Goal: Task Accomplishment & Management: Manage account settings

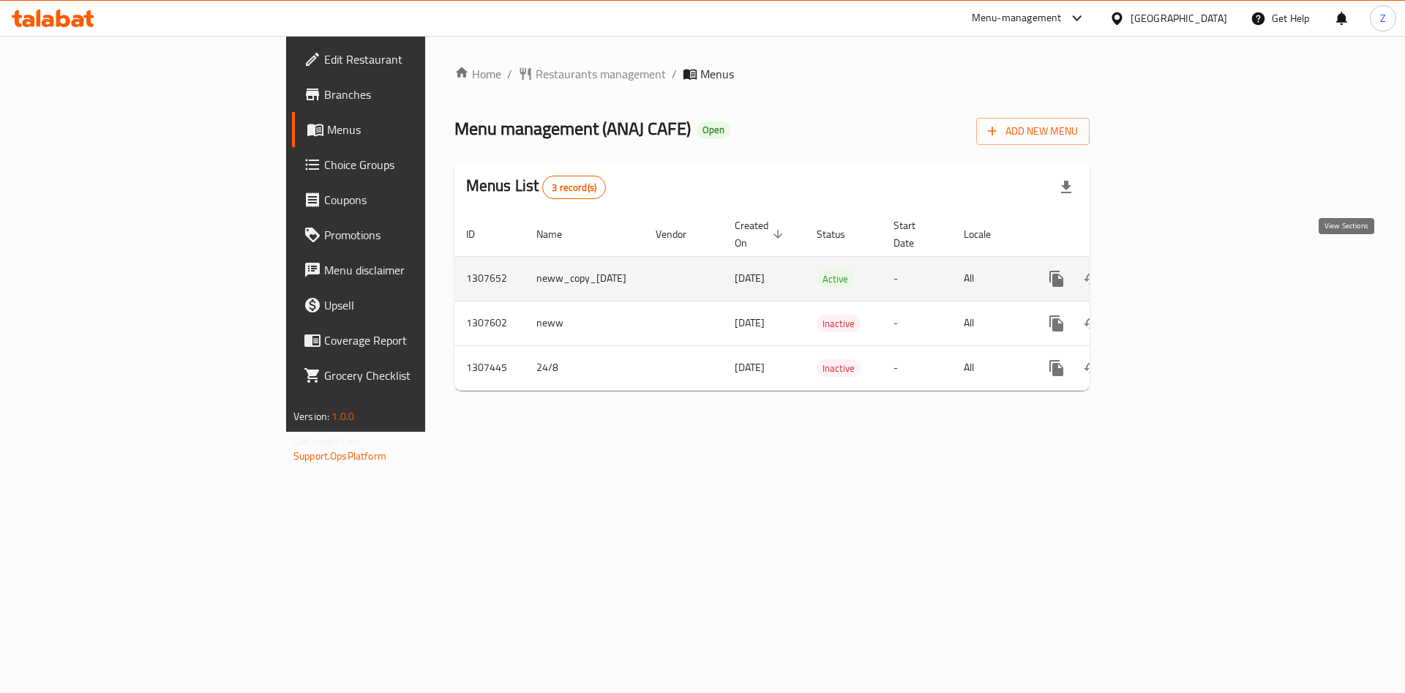
click at [1171, 270] on icon "enhanced table" at bounding box center [1162, 279] width 18 height 18
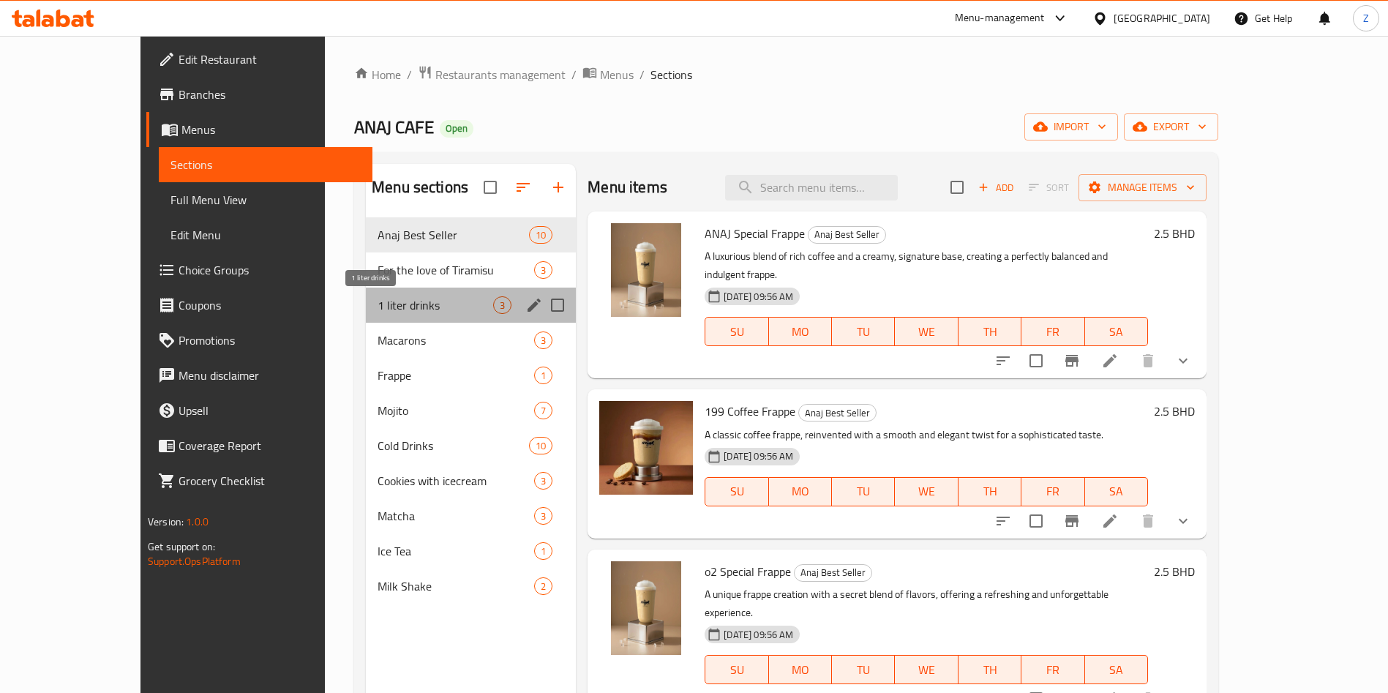
click at [387, 303] on span "1 liter drinks" at bounding box center [436, 305] width 116 height 18
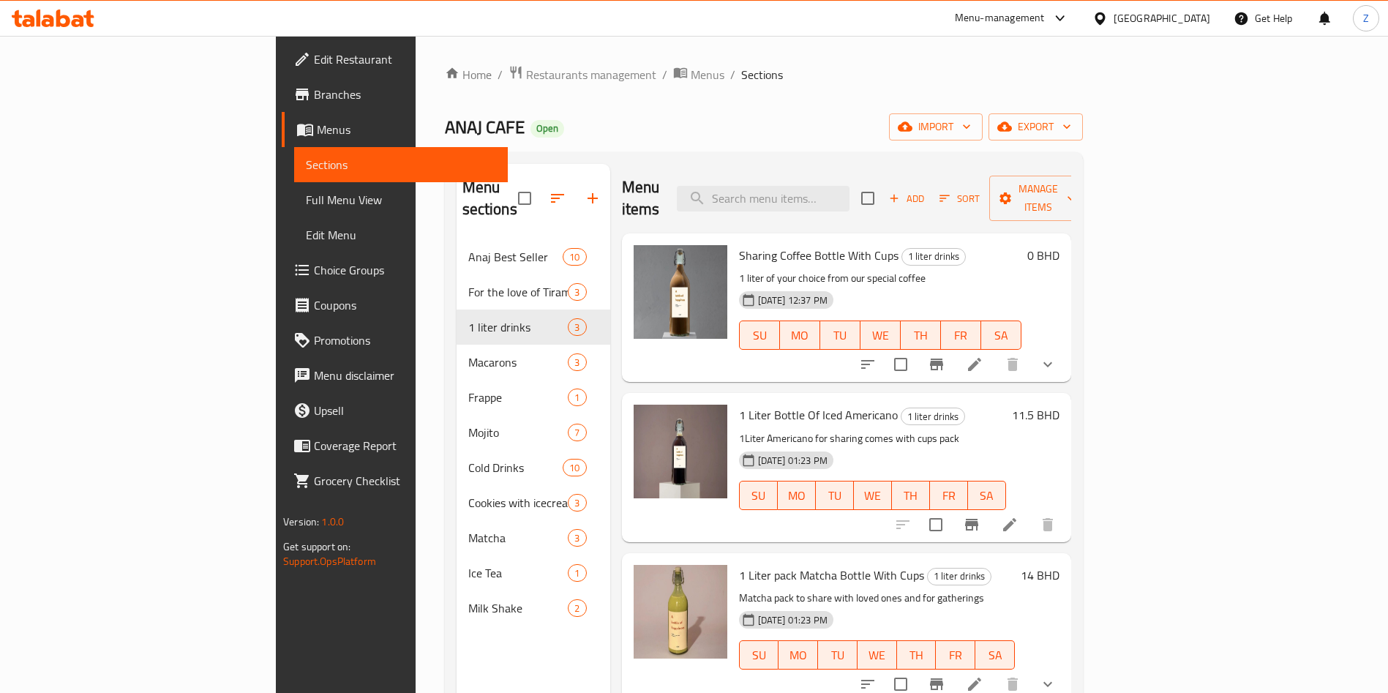
click at [1024, 97] on div "Home / Restaurants management / Menus / Sections ANAJ CAFE Open import export M…" at bounding box center [764, 467] width 638 height 804
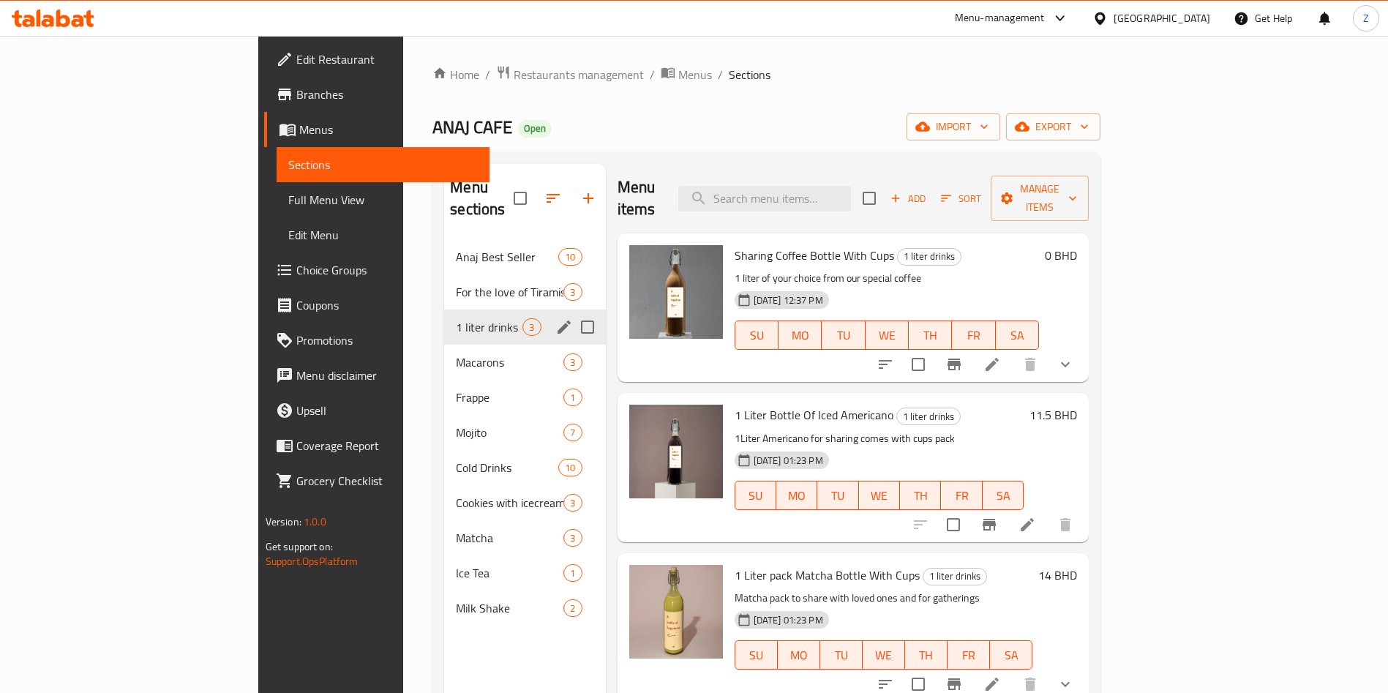
click at [555, 318] on icon "edit" at bounding box center [564, 327] width 18 height 18
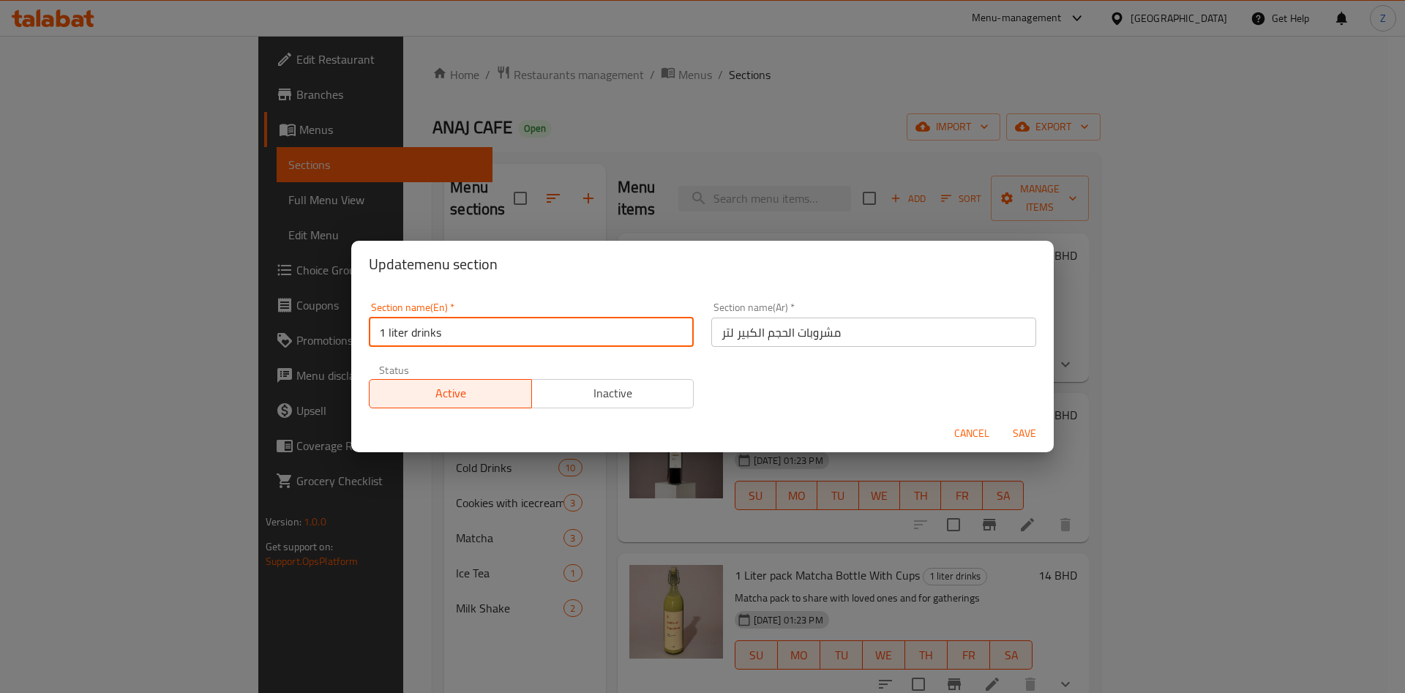
click at [569, 330] on input "1 liter drinks" at bounding box center [531, 332] width 325 height 29
click at [461, 340] on input "1 liter drinks (30mins Prep-Time)" at bounding box center [531, 332] width 325 height 29
type input "1 liter drinks (30mins Prep-Time)"
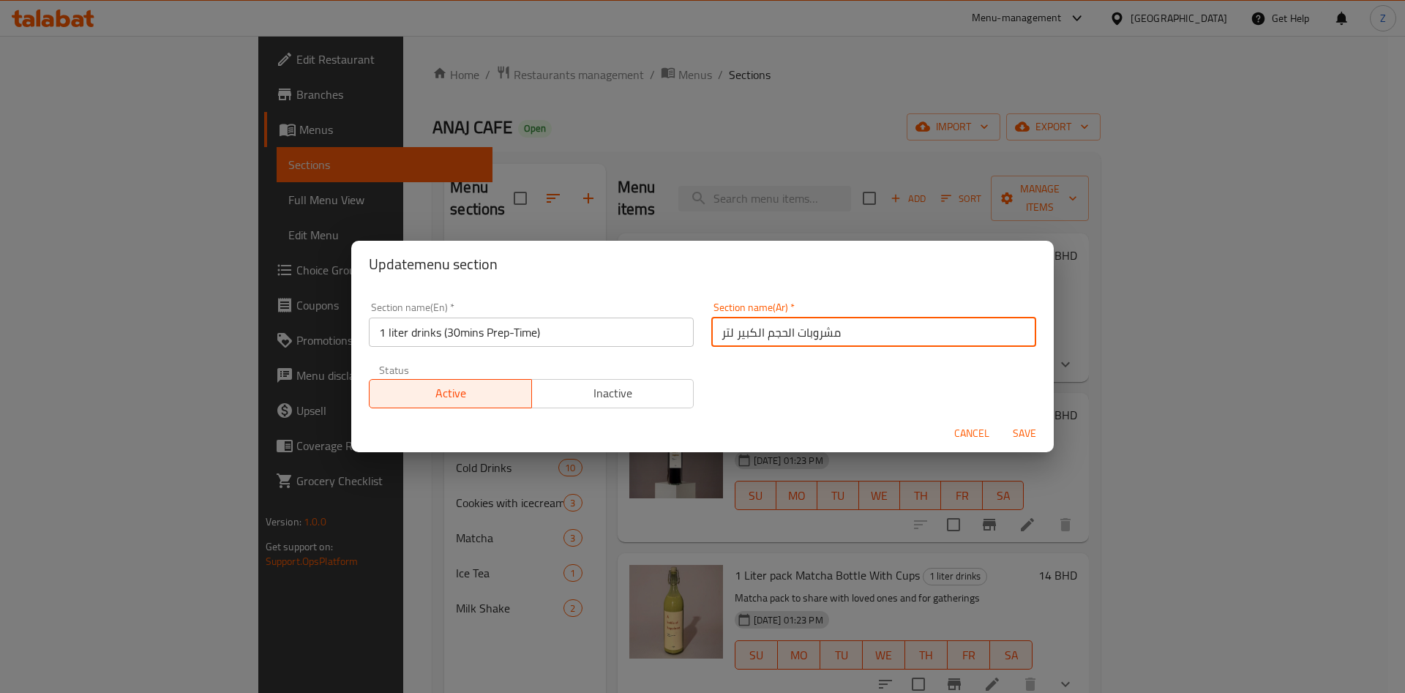
click at [850, 328] on input "مشروبات الحجم الكبير لتر" at bounding box center [873, 332] width 325 height 29
type input "مشروبات الحجم الكبير لتر (30 دقيقة للتحضير)"
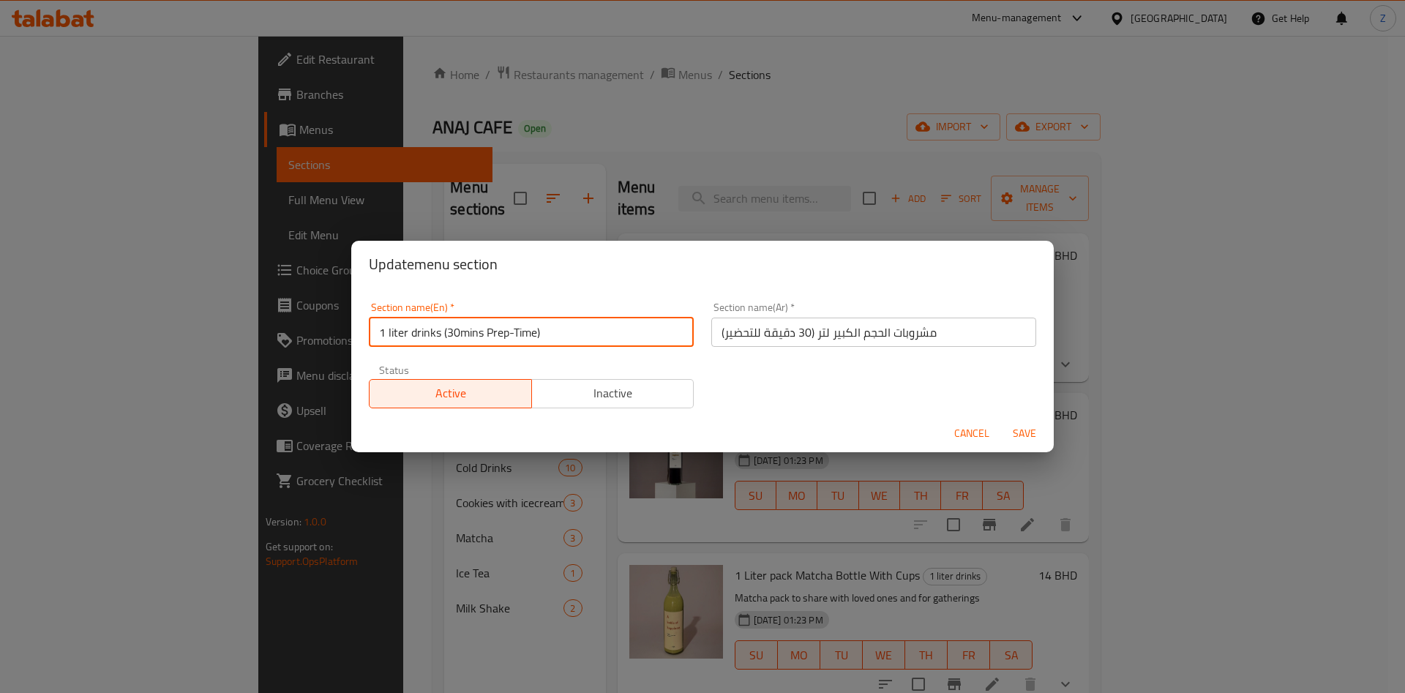
drag, startPoint x: 549, startPoint y: 329, endPoint x: 447, endPoint y: 326, distance: 101.8
click at [447, 326] on input "1 liter drinks (30mins Prep-Time)" at bounding box center [531, 332] width 325 height 29
drag, startPoint x: 441, startPoint y: 329, endPoint x: 558, endPoint y: 343, distance: 117.8
click at [552, 340] on input "1 liter drinks (30mins Prep-Time)" at bounding box center [531, 332] width 325 height 29
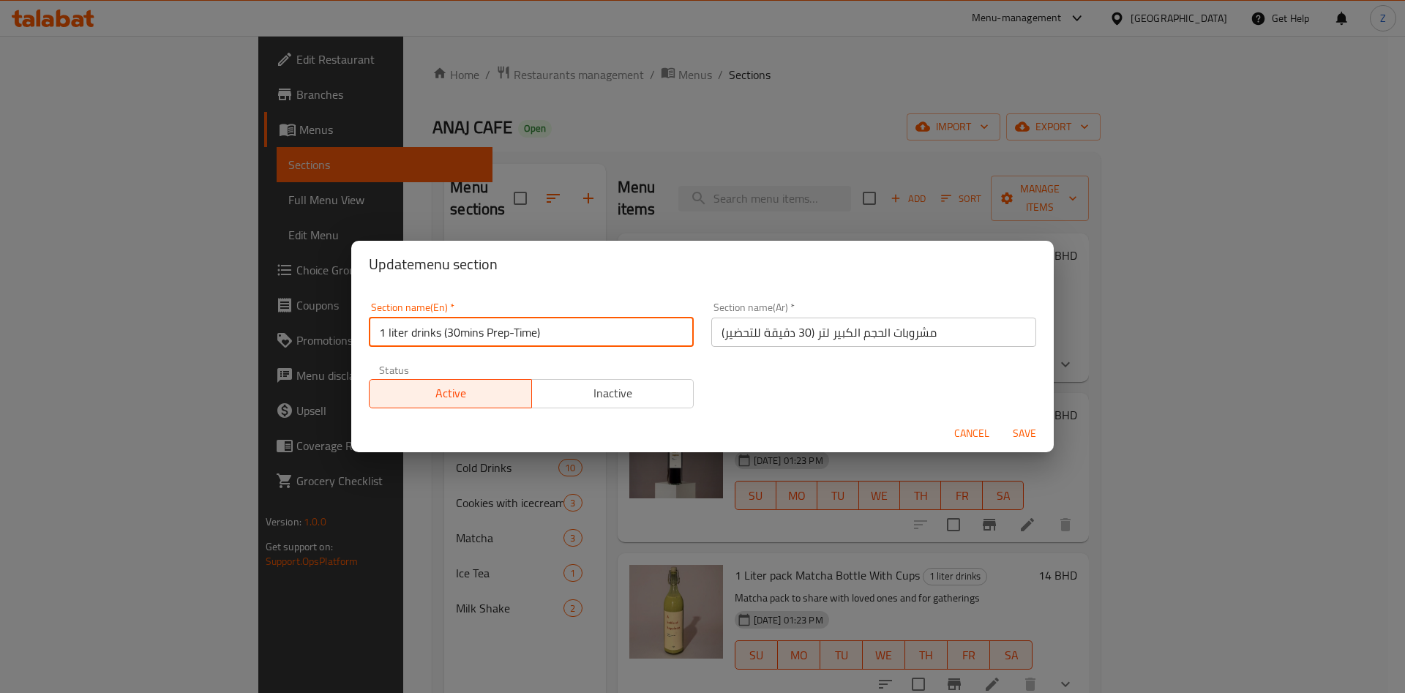
drag, startPoint x: 1030, startPoint y: 433, endPoint x: 1045, endPoint y: 457, distance: 28.2
click at [1032, 433] on span "Save" at bounding box center [1024, 433] width 35 height 18
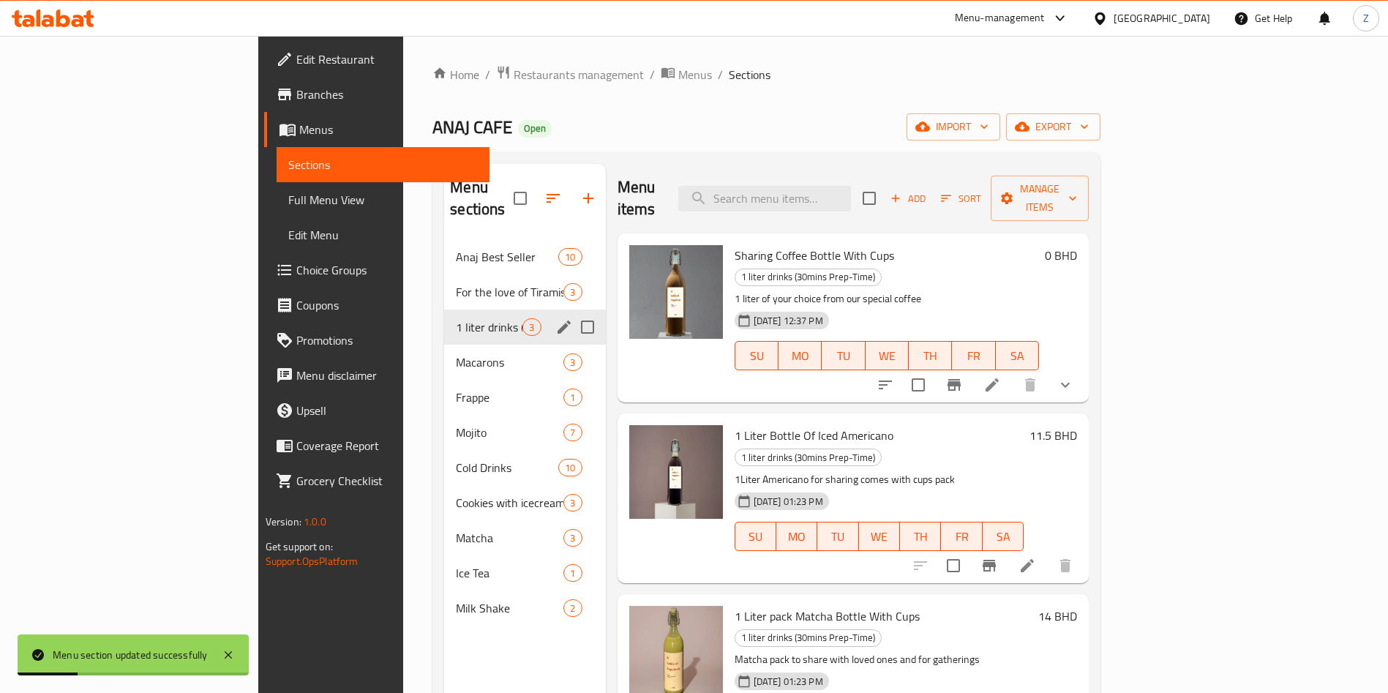
click at [999, 378] on icon at bounding box center [992, 384] width 13 height 13
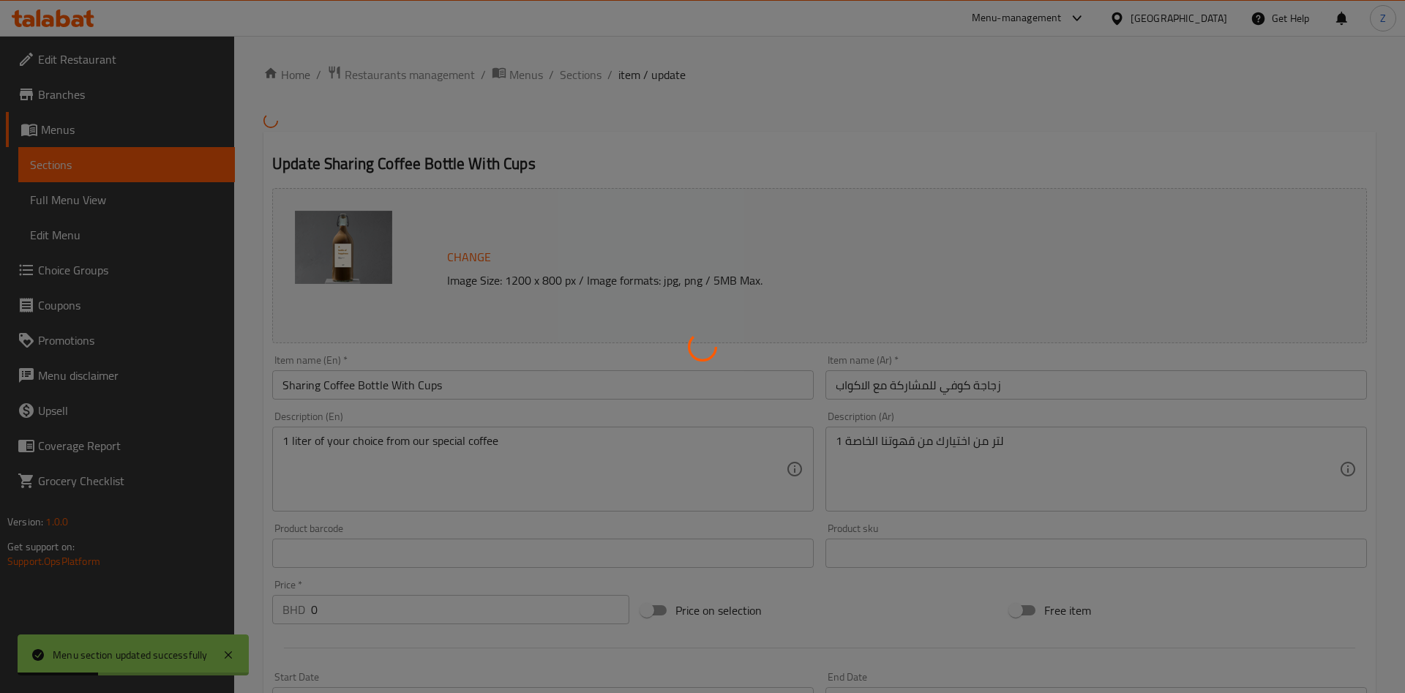
type input "واع حليب"
type input "0"
type input "1"
type input "واع حليب"
type input "0"
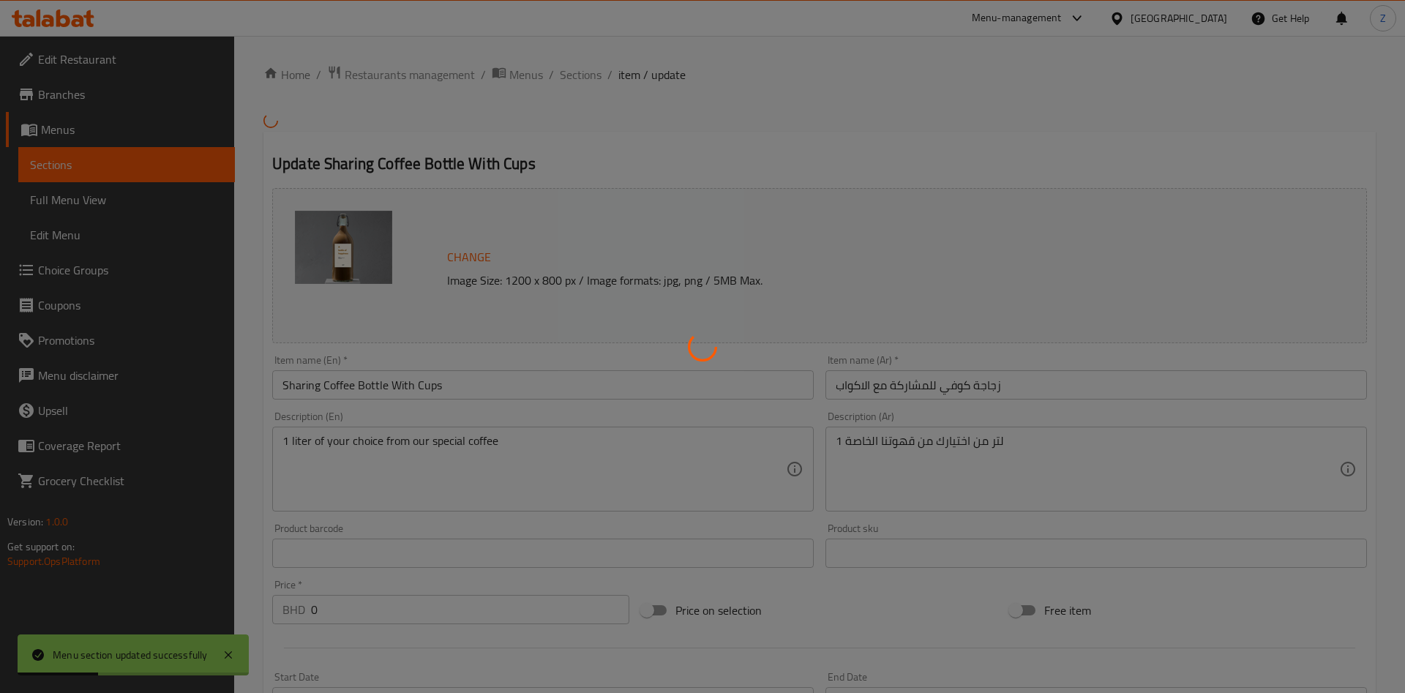
type input "1"
type input "واع حليب"
type input "0"
type input "1"
type input "واع حليب"
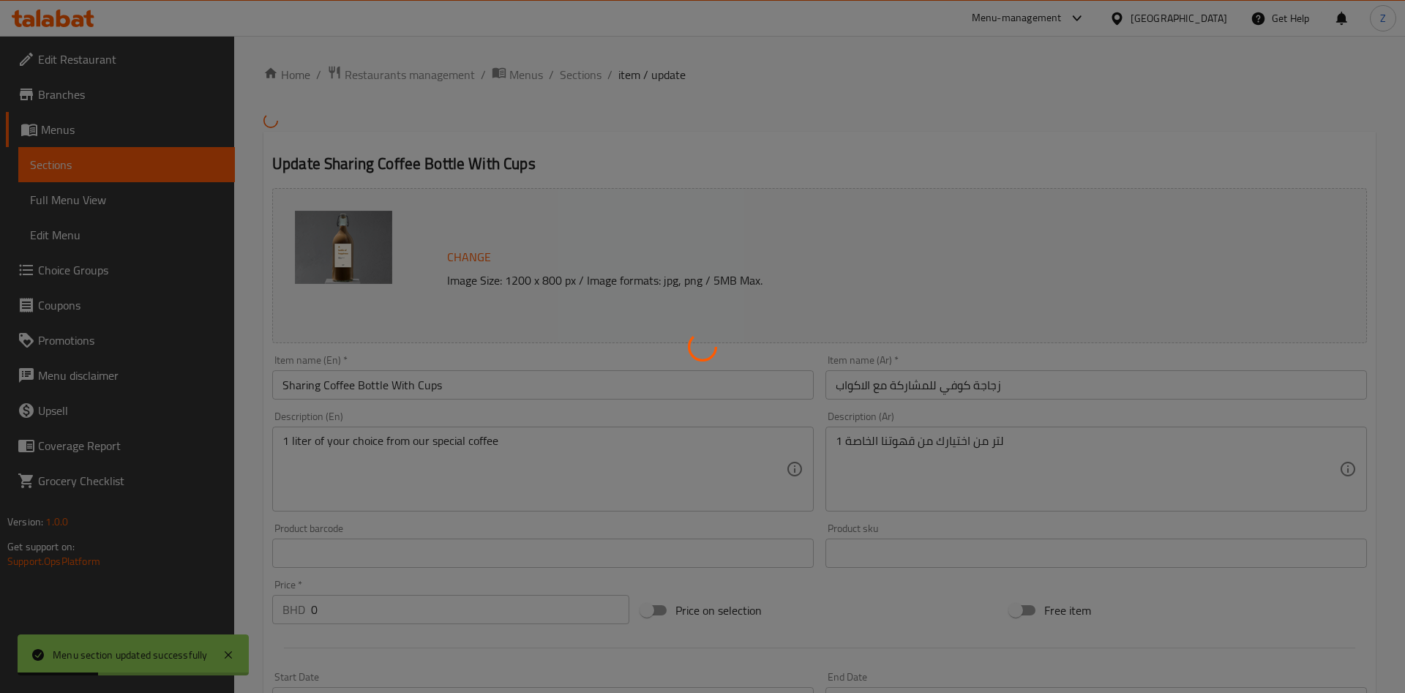
type input "0"
type input "1"
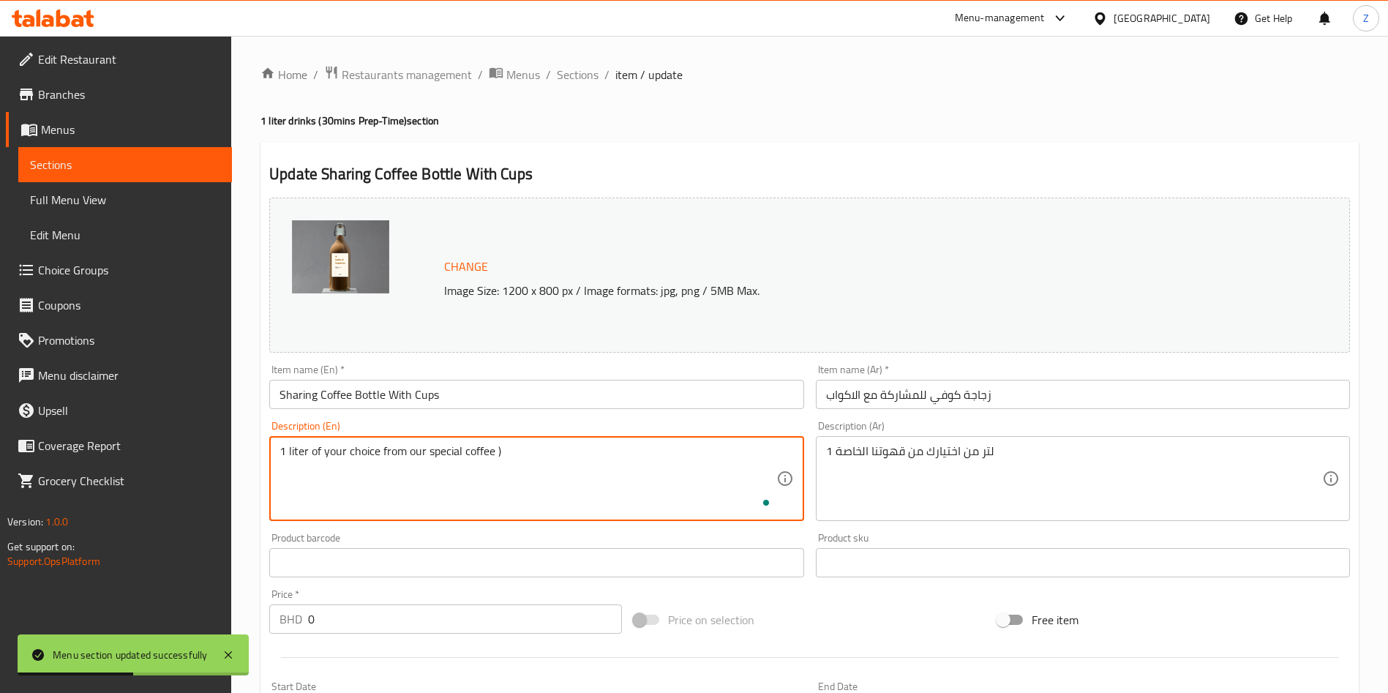
paste textarea "(30mins Prep-Time)"
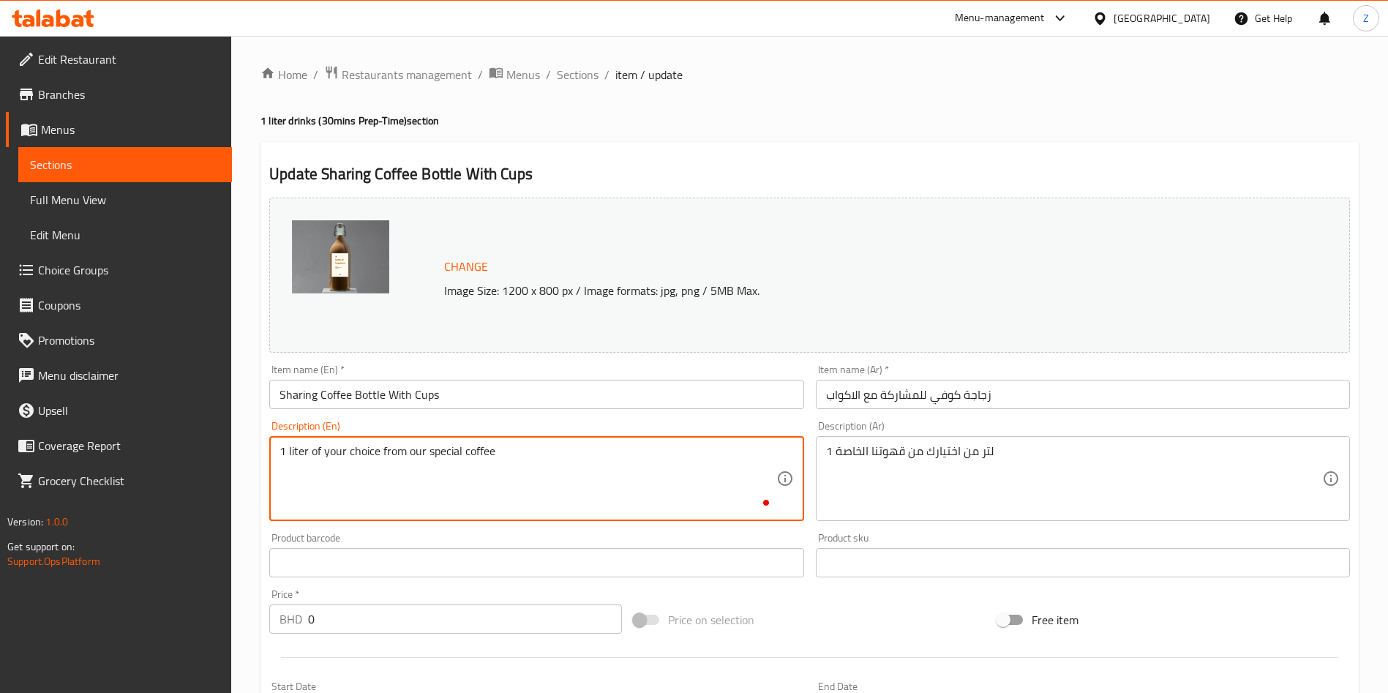
paste textarea "(30mins Prep-Time)"
type textarea "1 liter of your choice from our special coffee (30mins Prep-Time)"
drag, startPoint x: 1064, startPoint y: 454, endPoint x: 1144, endPoint y: 470, distance: 81.4
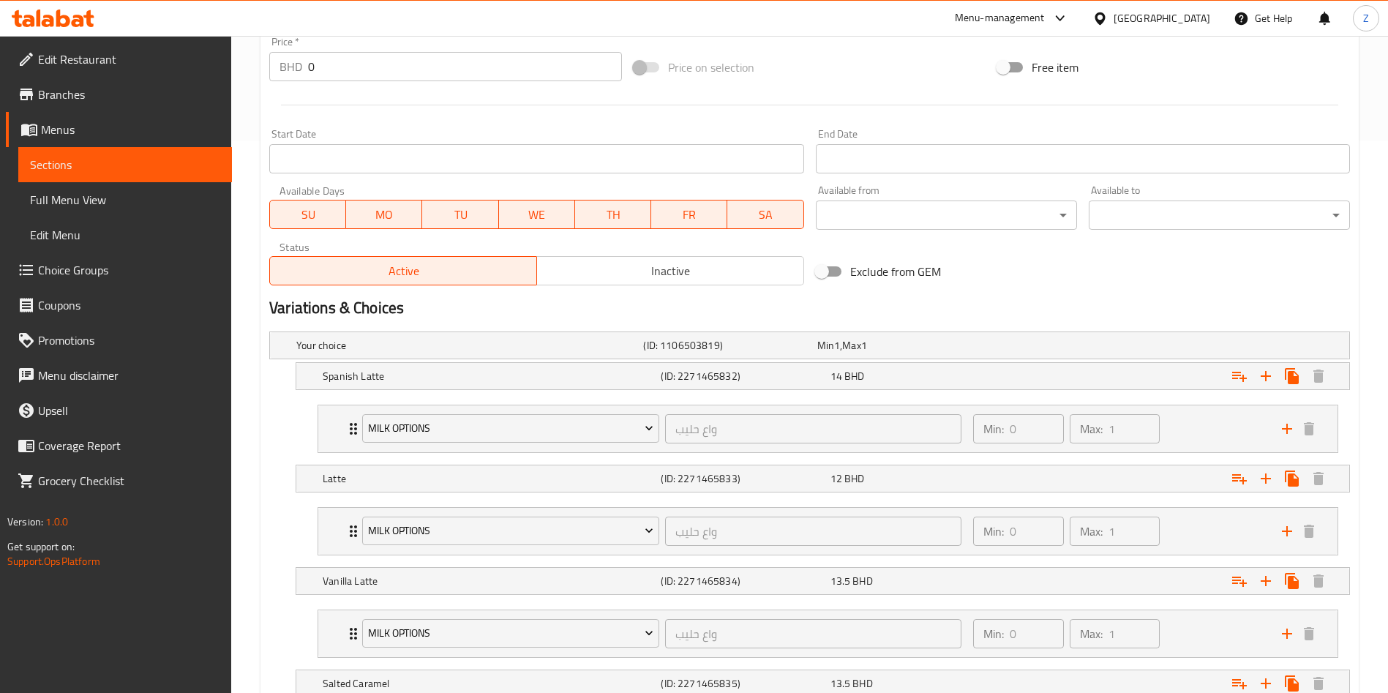
scroll to position [720, 0]
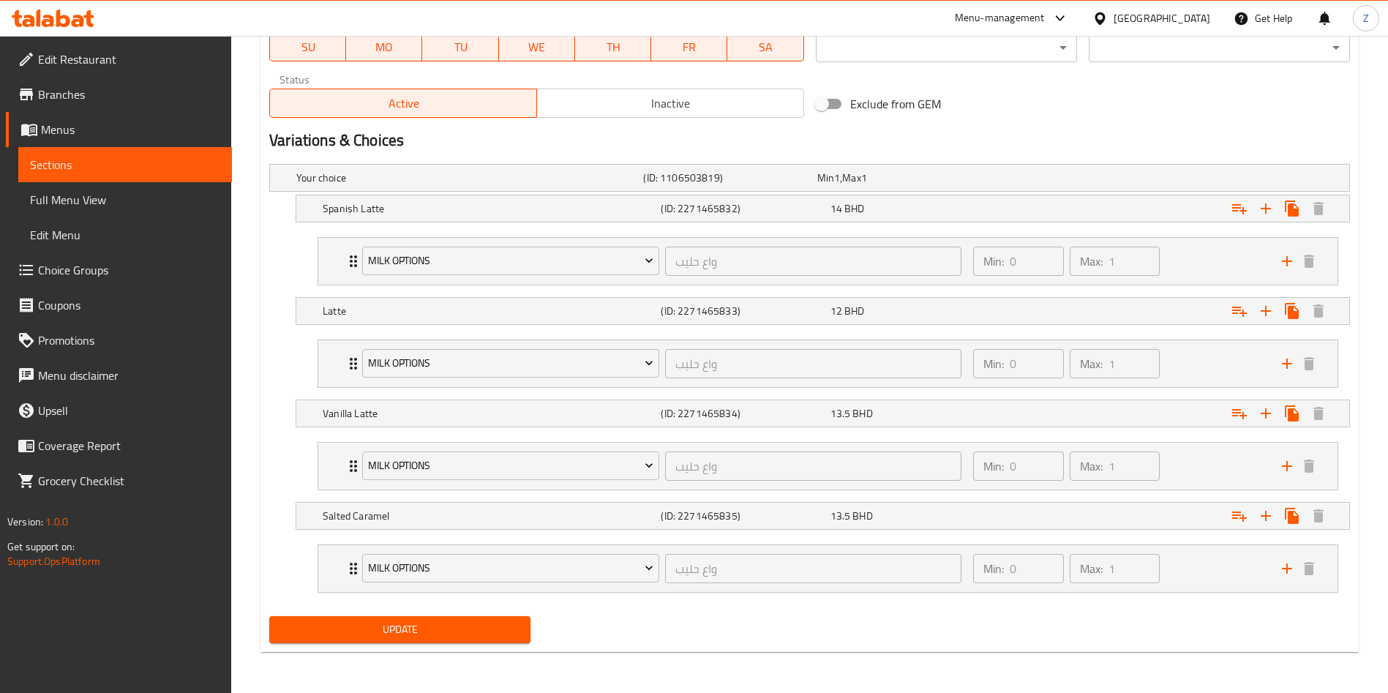
type textarea "1 لتر من اختيارك من قهوتنا الخاصة (30 دقيقة للتحضير)"
click at [444, 637] on span "Update" at bounding box center [400, 630] width 238 height 18
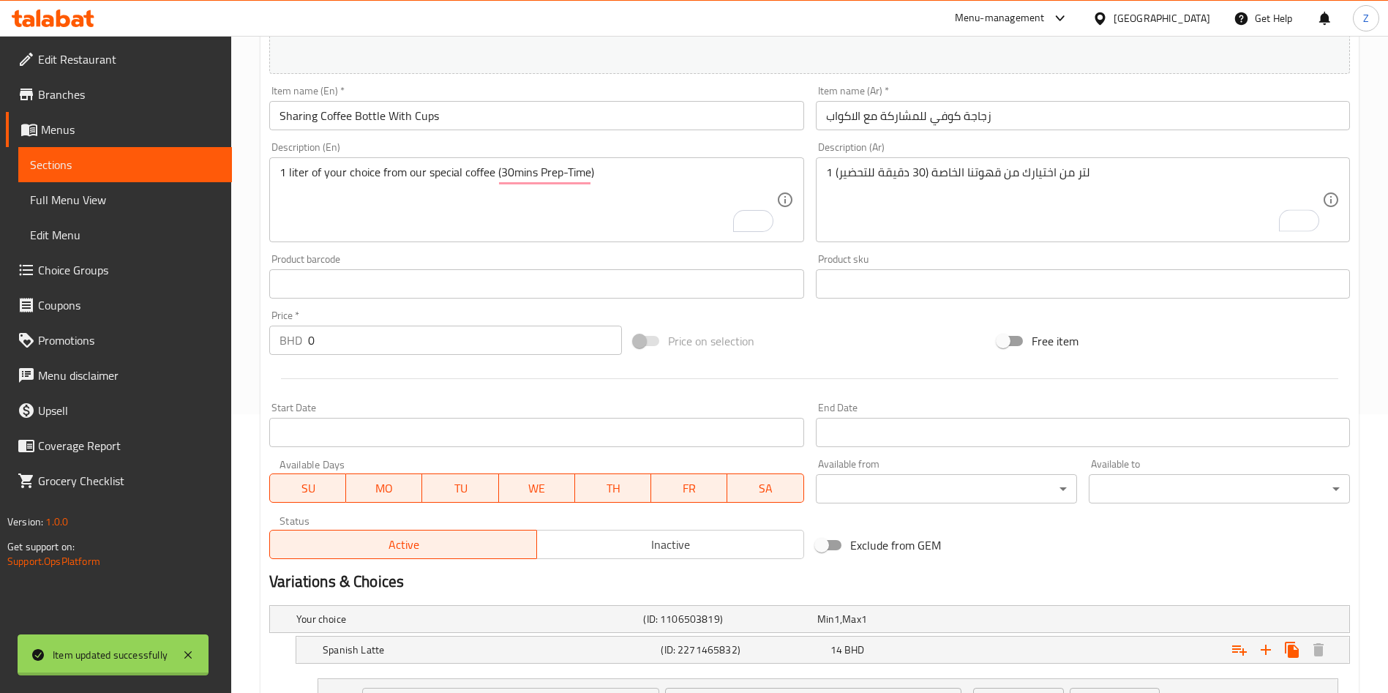
scroll to position [0, 0]
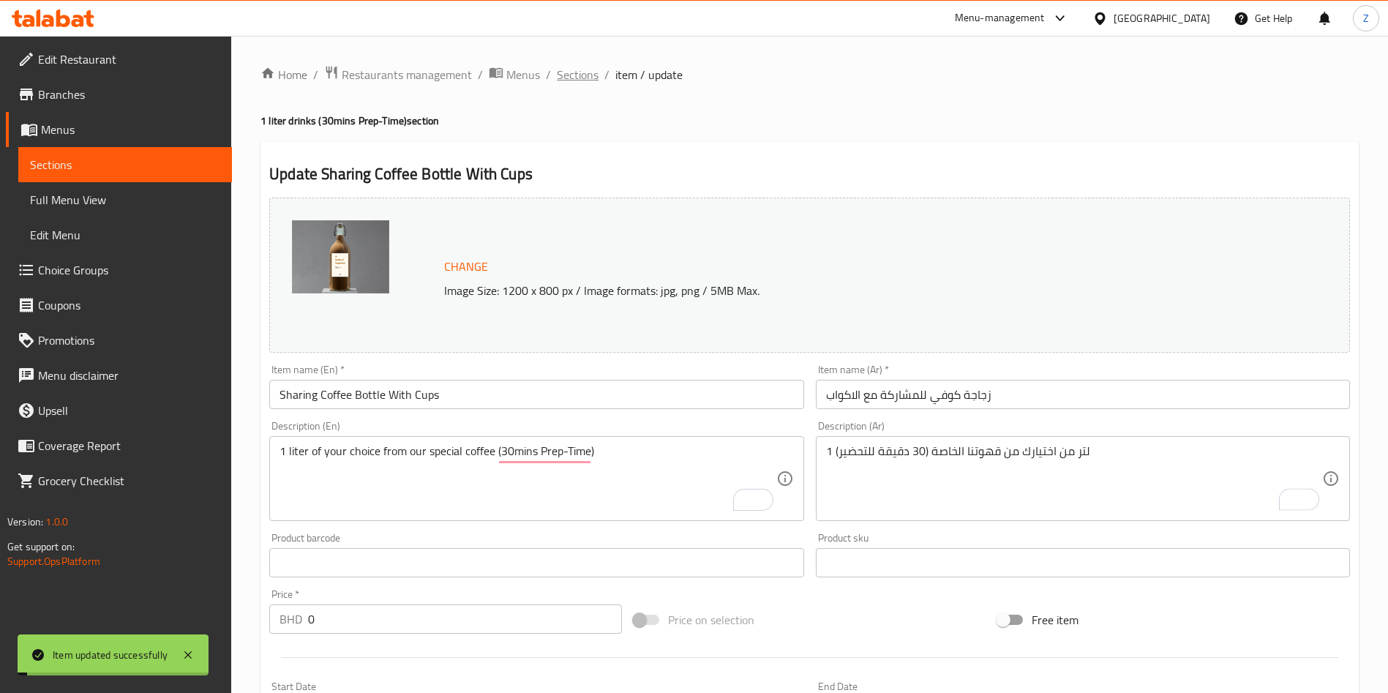
click at [582, 80] on span "Sections" at bounding box center [578, 75] width 42 height 18
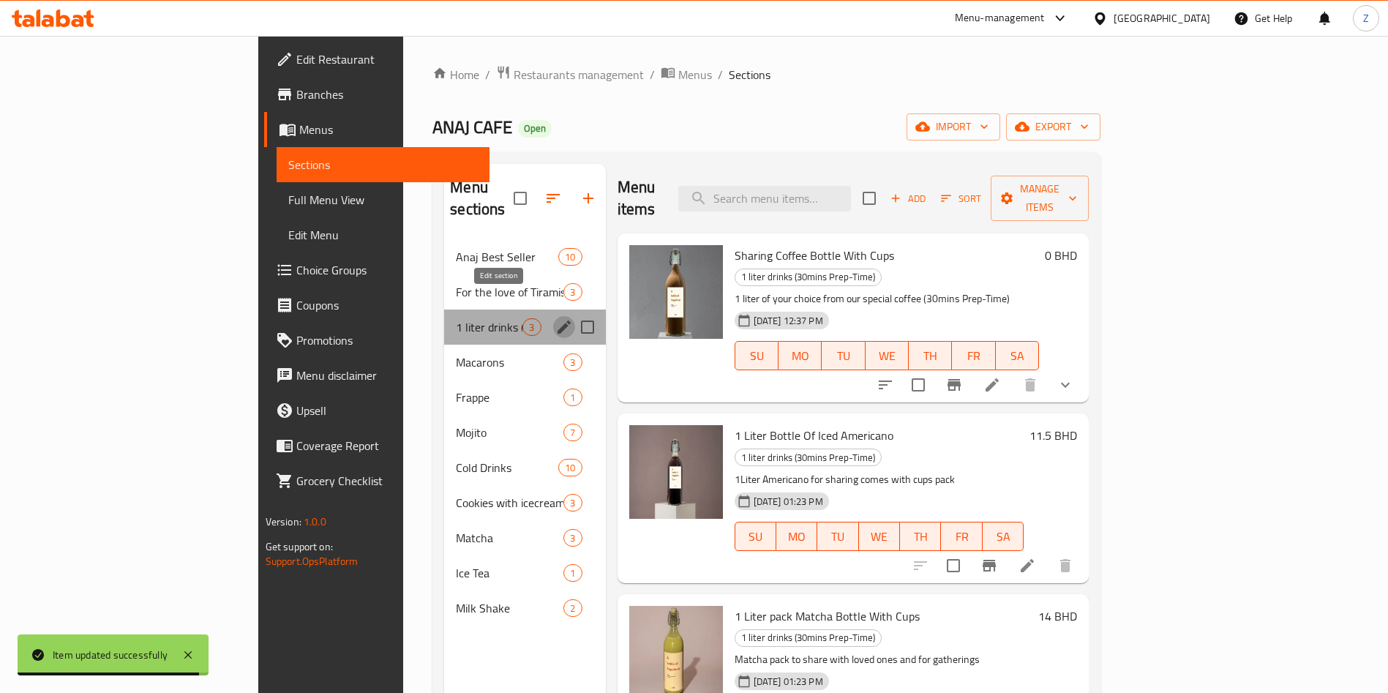
click at [555, 318] on icon "edit" at bounding box center [564, 327] width 18 height 18
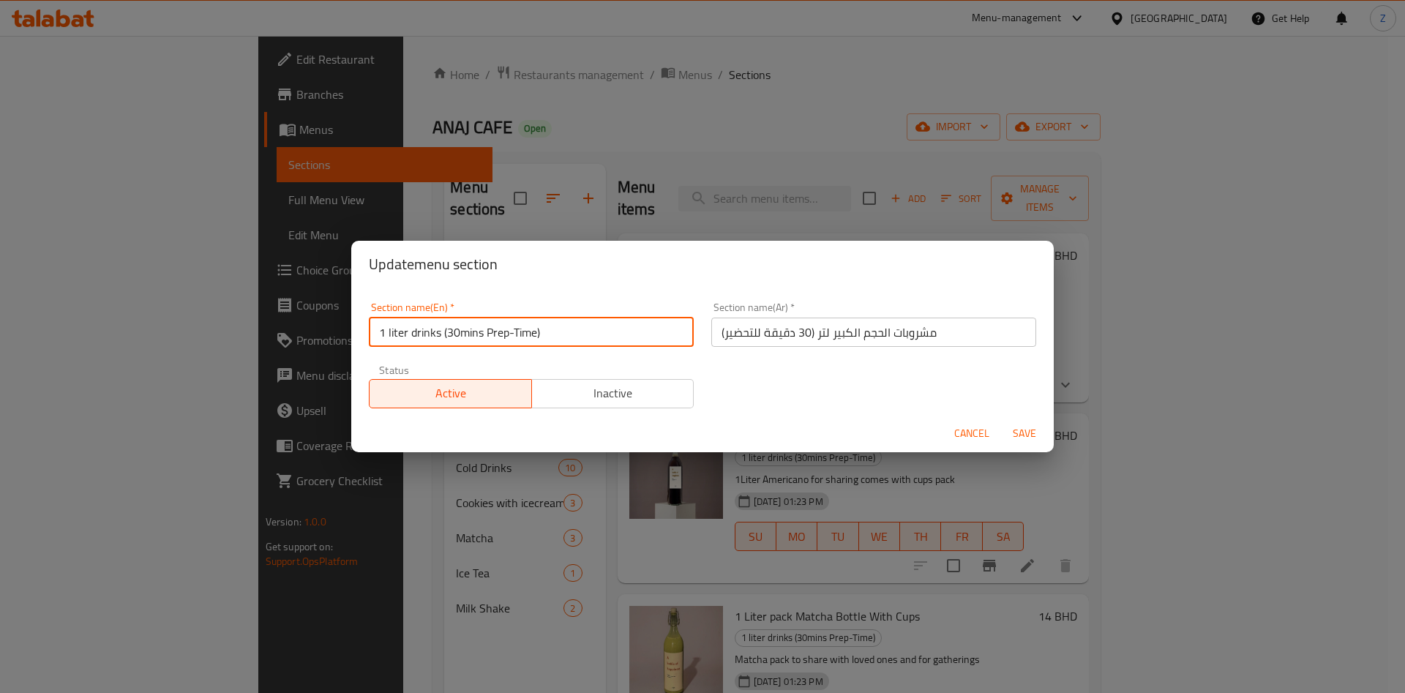
click at [526, 331] on input "1 liter drinks (30mins Prep-Time)" at bounding box center [531, 332] width 325 height 29
type input "1 liter drinks (30mins Prep-time)"
drag, startPoint x: 961, startPoint y: 422, endPoint x: 967, endPoint y: 428, distance: 8.8
click at [961, 423] on button "Cancel" at bounding box center [972, 433] width 47 height 27
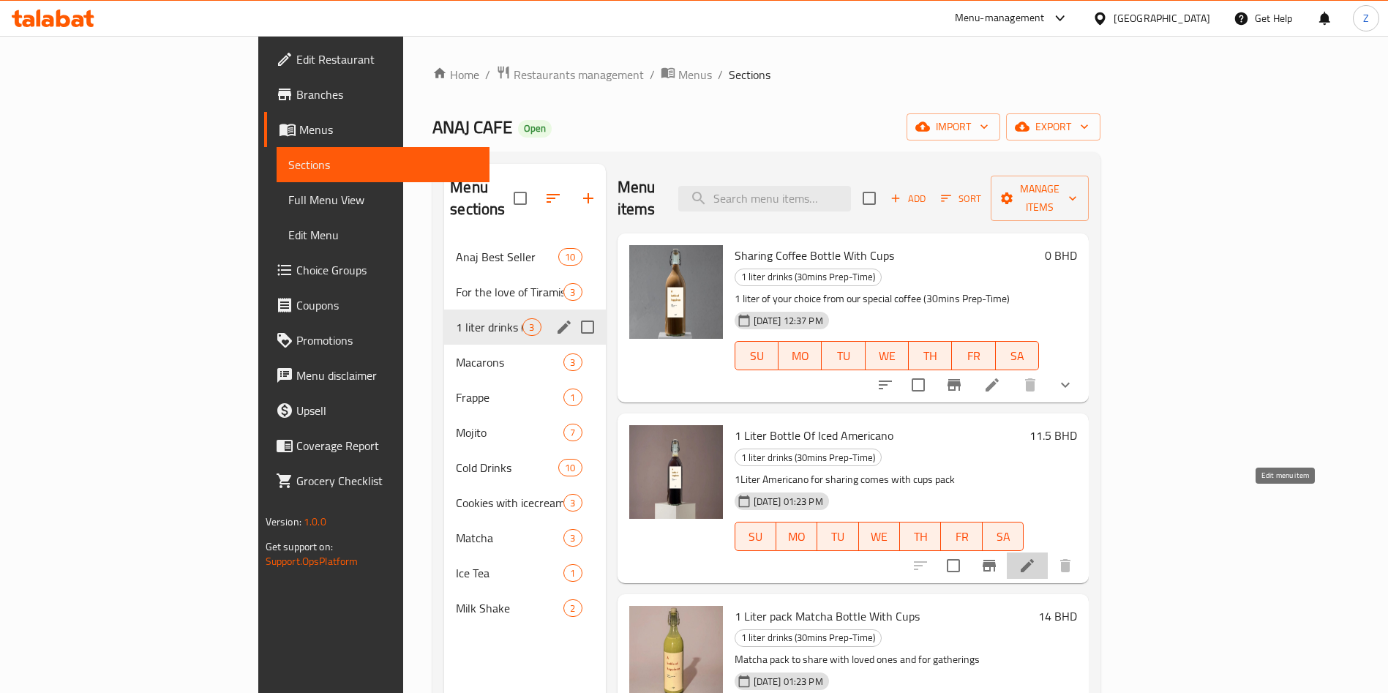
click at [1036, 557] on icon at bounding box center [1028, 566] width 18 height 18
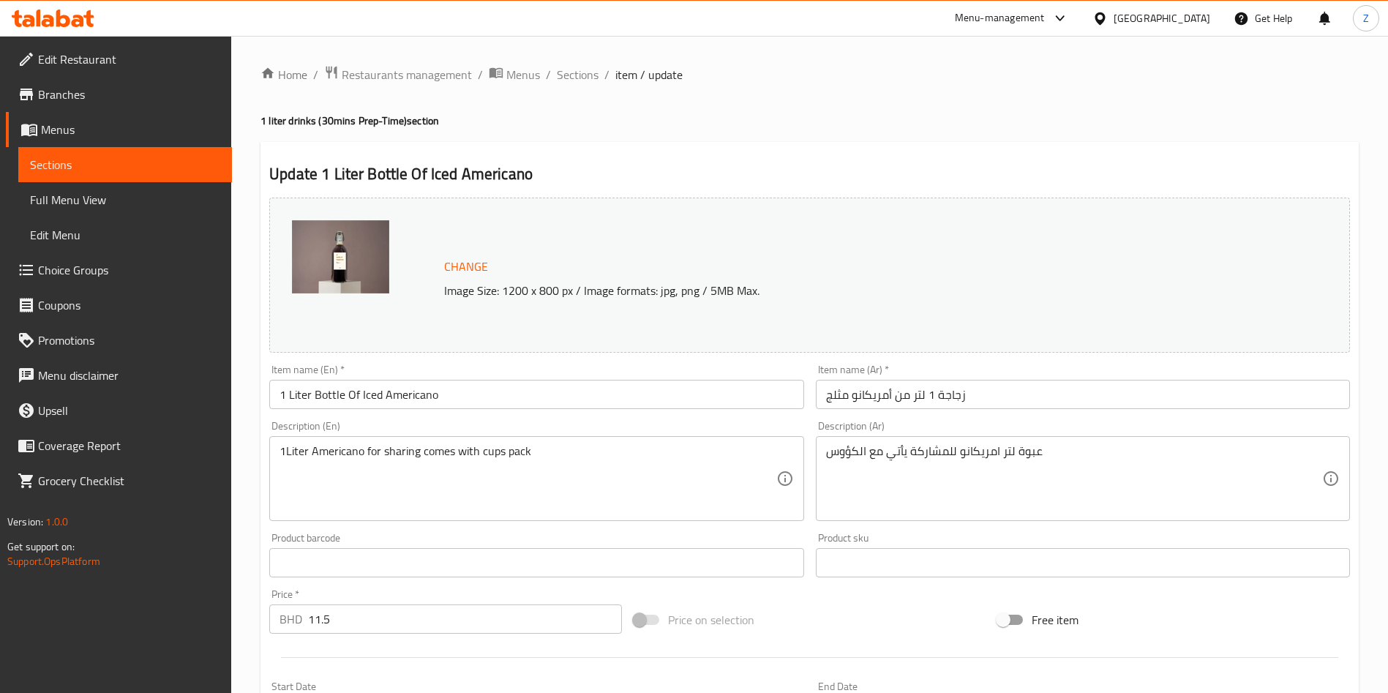
drag, startPoint x: 610, startPoint y: 470, endPoint x: 624, endPoint y: 471, distance: 13.9
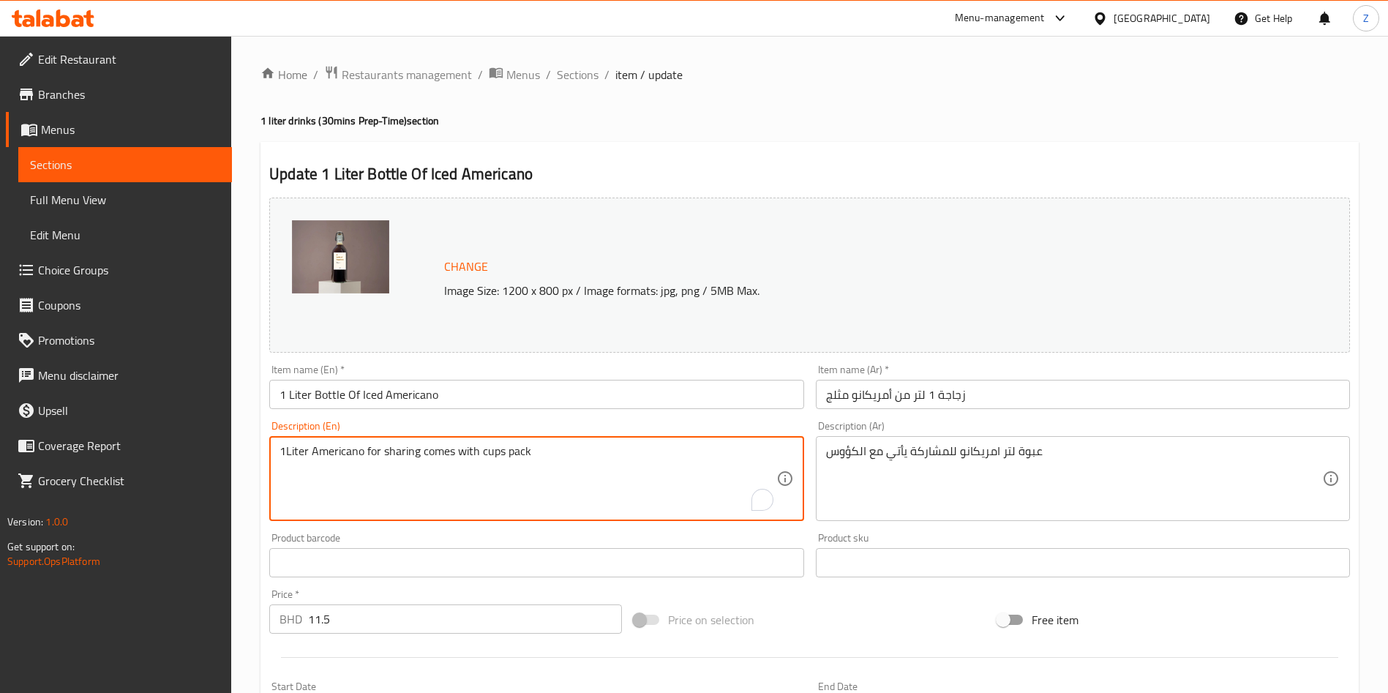
paste textarea "(30mins Prep-Time)"
type textarea "1Liter Americano for sharing comes with cups pack (30mins Prep-Time)"
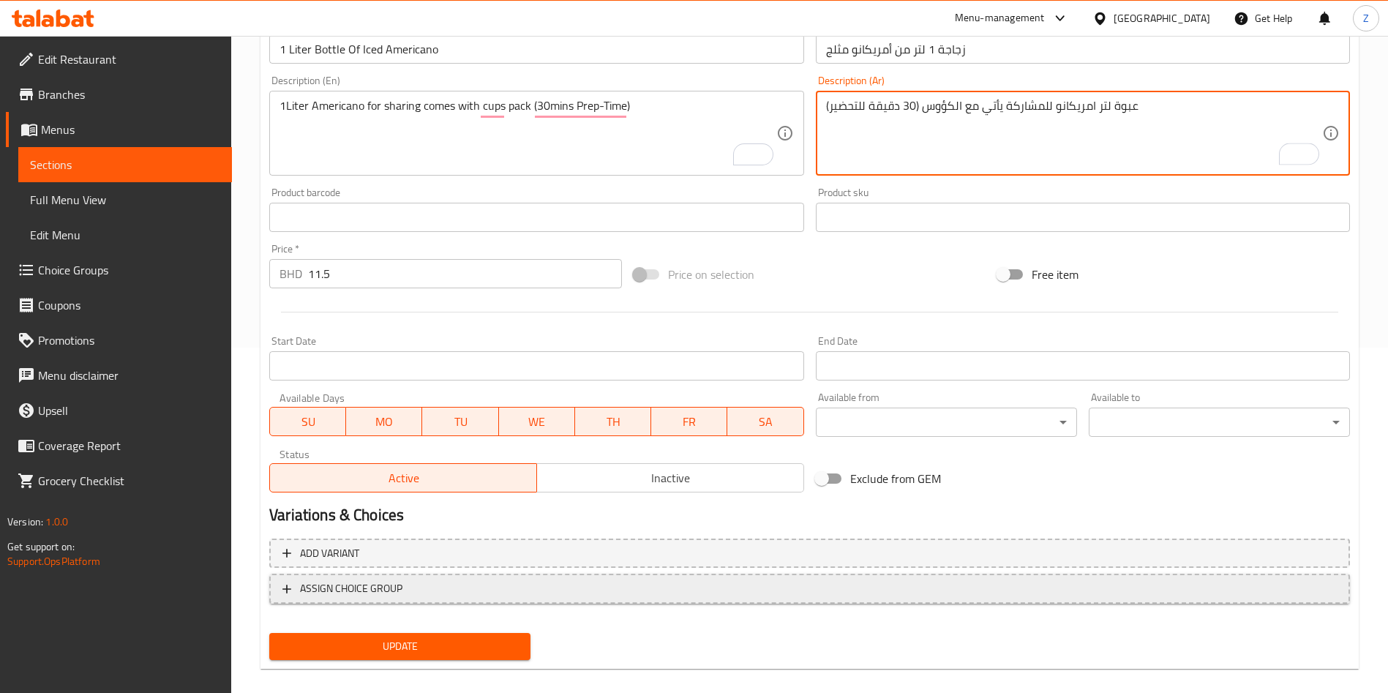
scroll to position [362, 0]
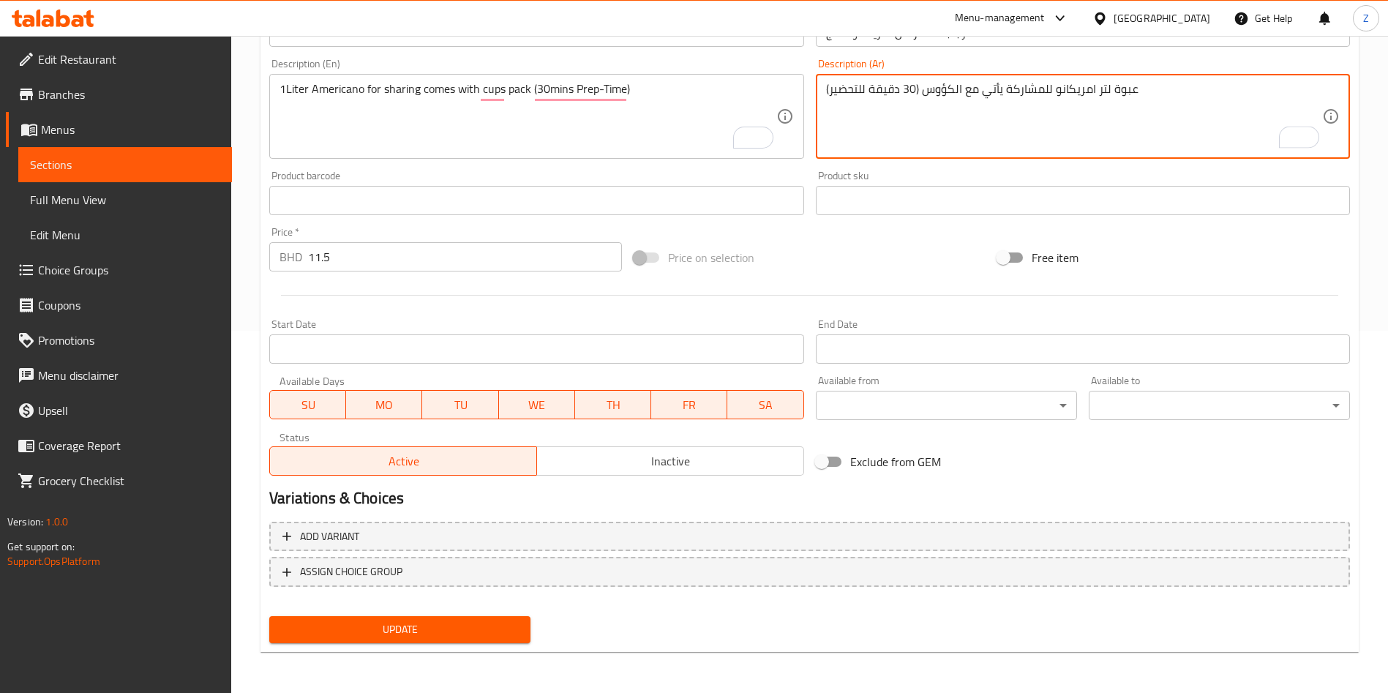
type textarea "عبوة لتر امريكانو للمشاركة يأتي مع الكؤوس (30 دقيقة للتحضير)"
click at [419, 626] on span "Update" at bounding box center [400, 630] width 238 height 18
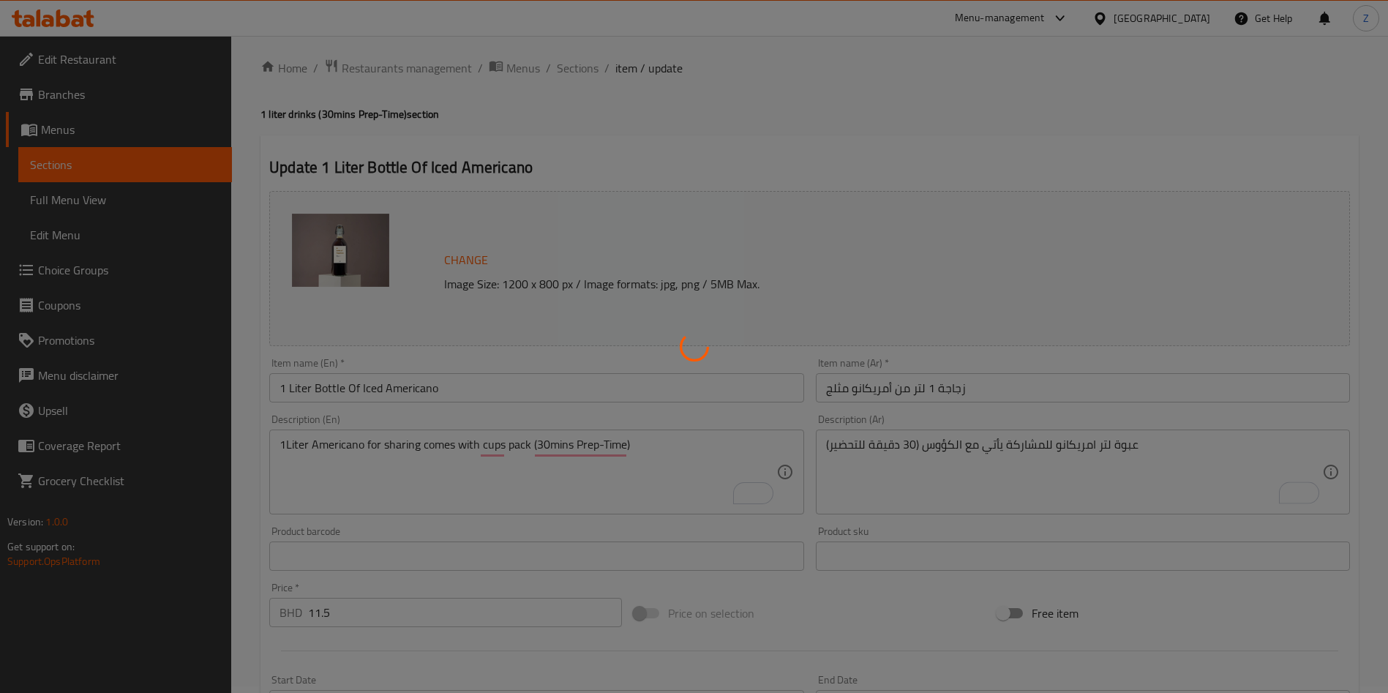
scroll to position [0, 0]
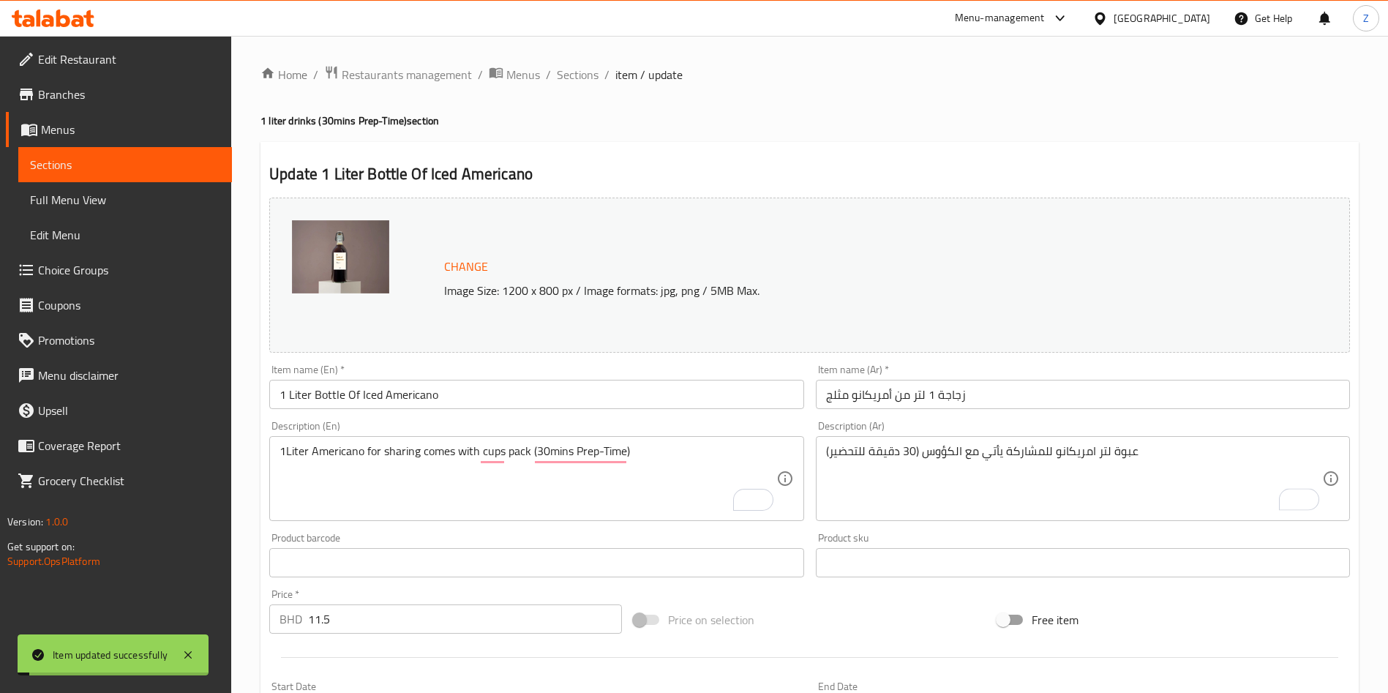
drag, startPoint x: 588, startPoint y: 78, endPoint x: 617, endPoint y: 105, distance: 39.9
click at [588, 78] on span "Sections" at bounding box center [578, 75] width 42 height 18
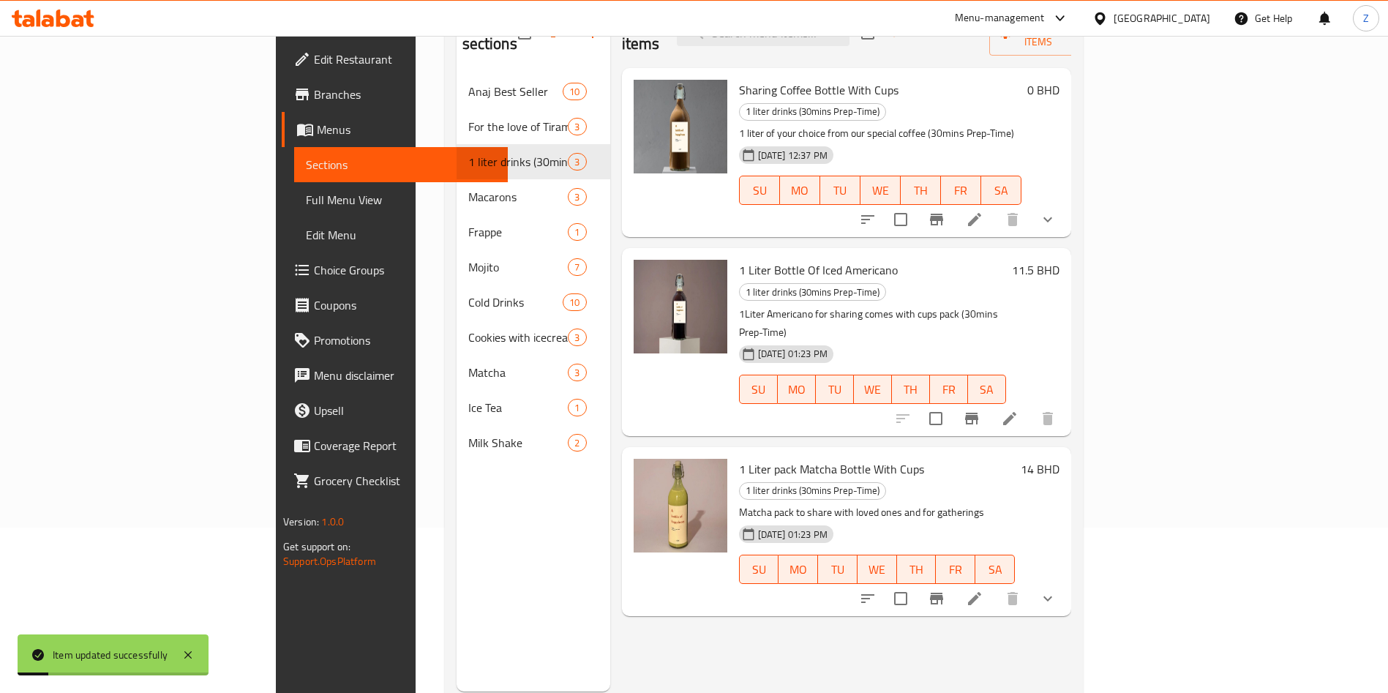
scroll to position [205, 0]
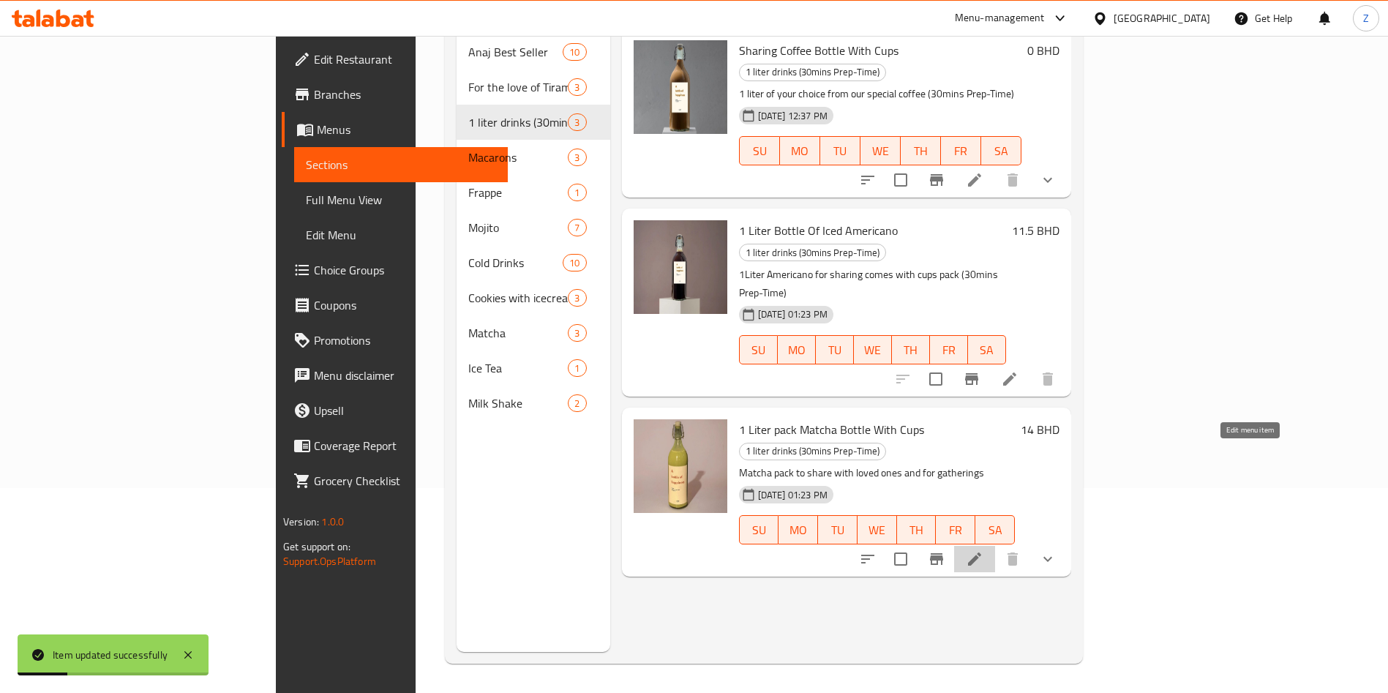
click at [984, 550] on icon at bounding box center [975, 559] width 18 height 18
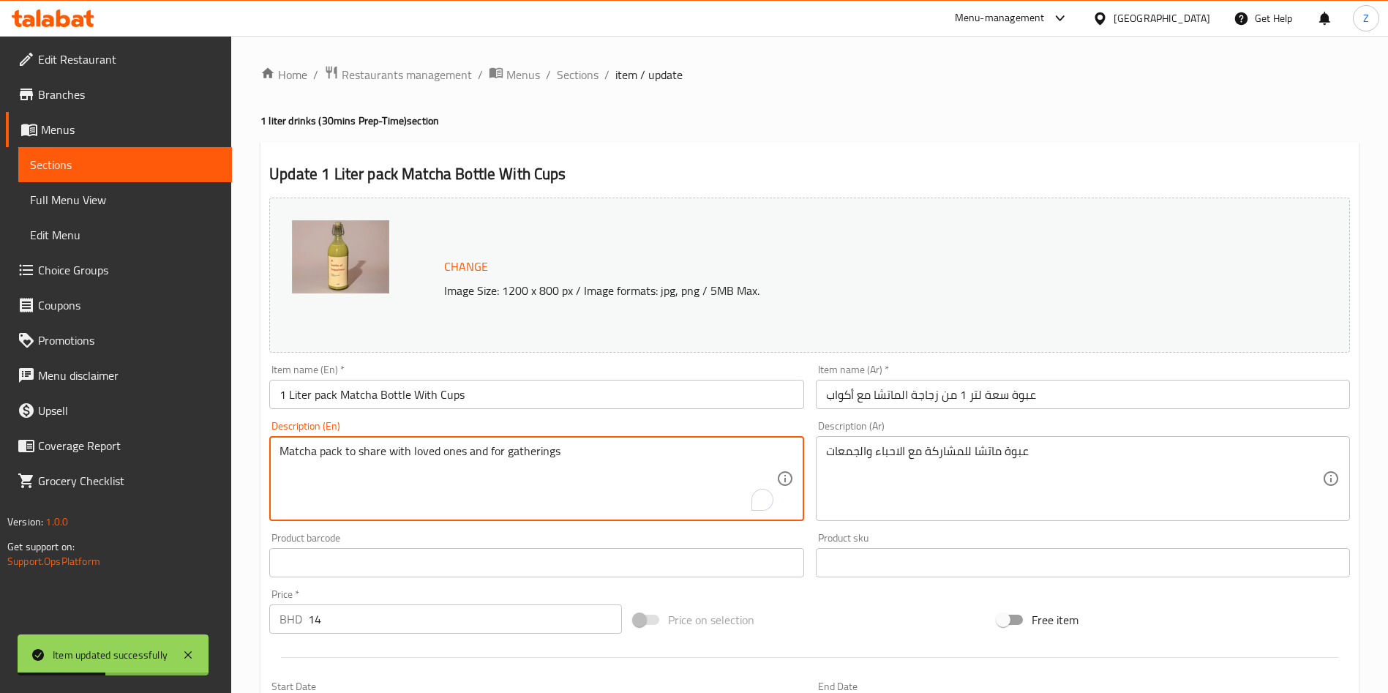
paste textarea "(30mins Prep-Time)"
type textarea "Matcha pack to share with loved ones and for gatherings (30mins Prep-Time)"
